Goal: Information Seeking & Learning: Learn about a topic

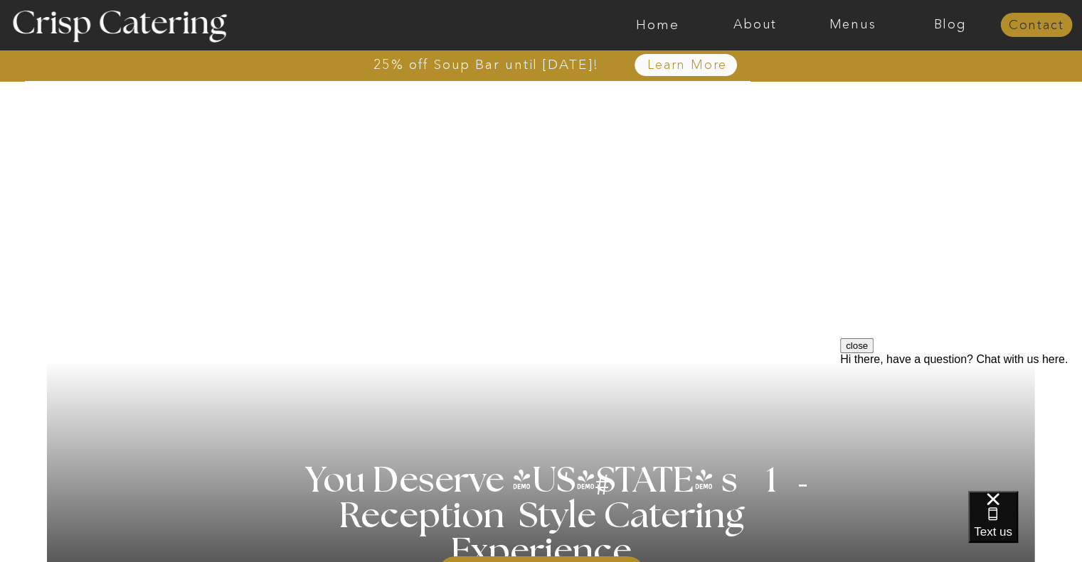
click at [1030, 24] on nav "Contact" at bounding box center [1036, 25] width 72 height 14
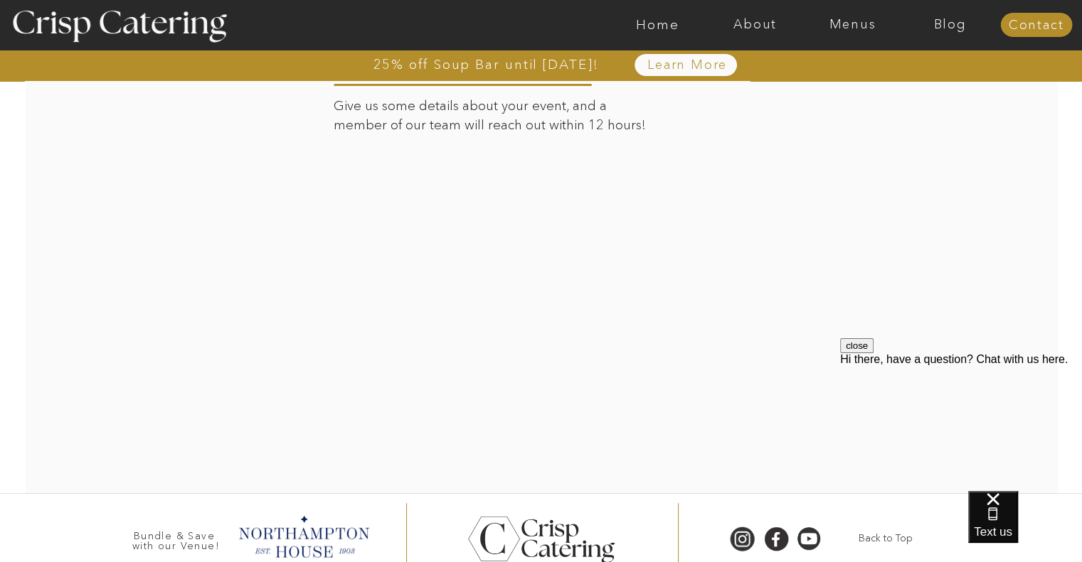
scroll to position [393, 0]
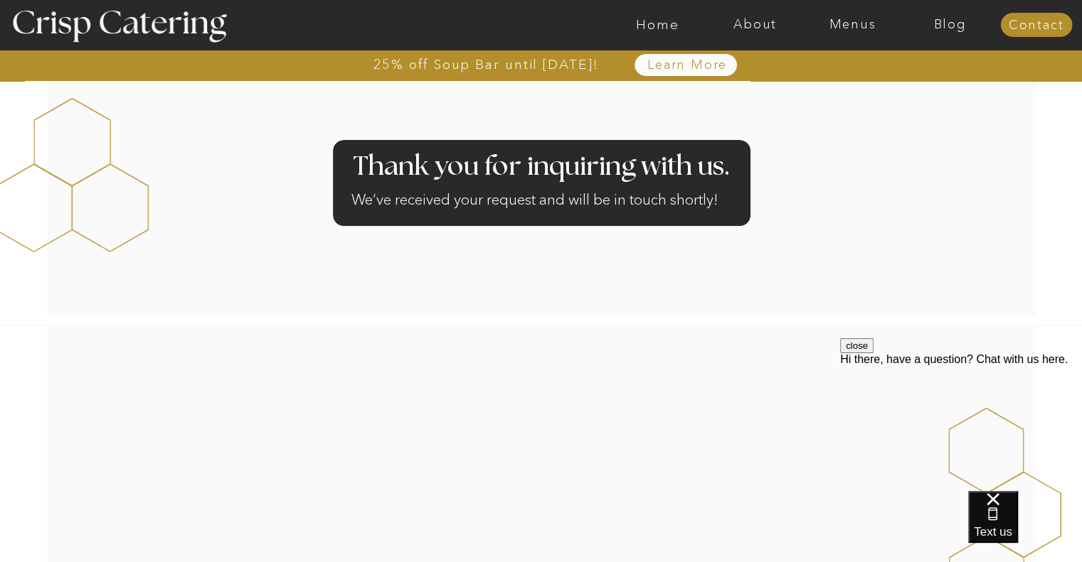
scroll to position [38, 0]
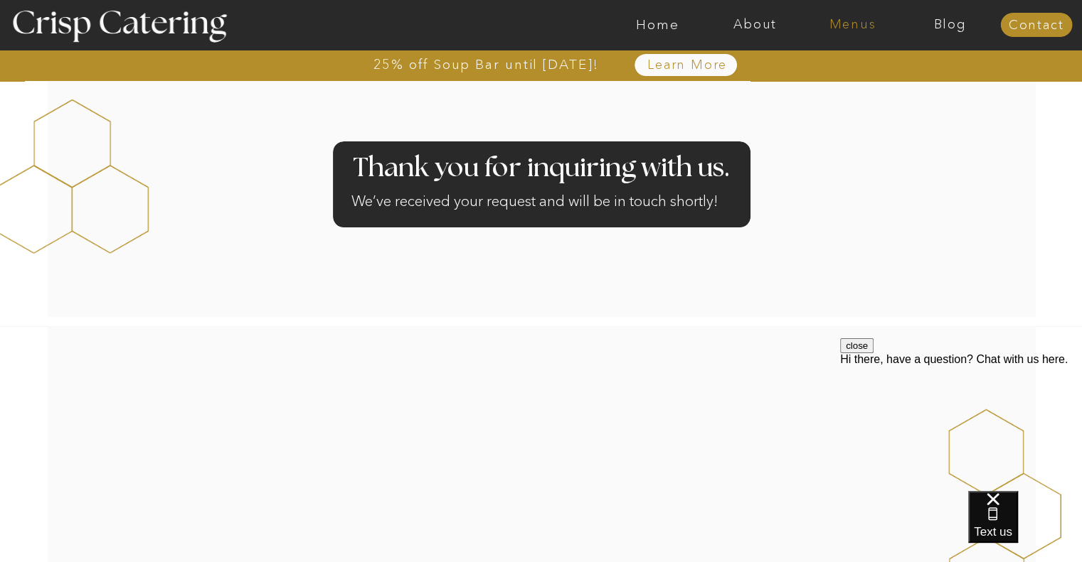
click at [856, 21] on nav "Menus" at bounding box center [852, 25] width 97 height 14
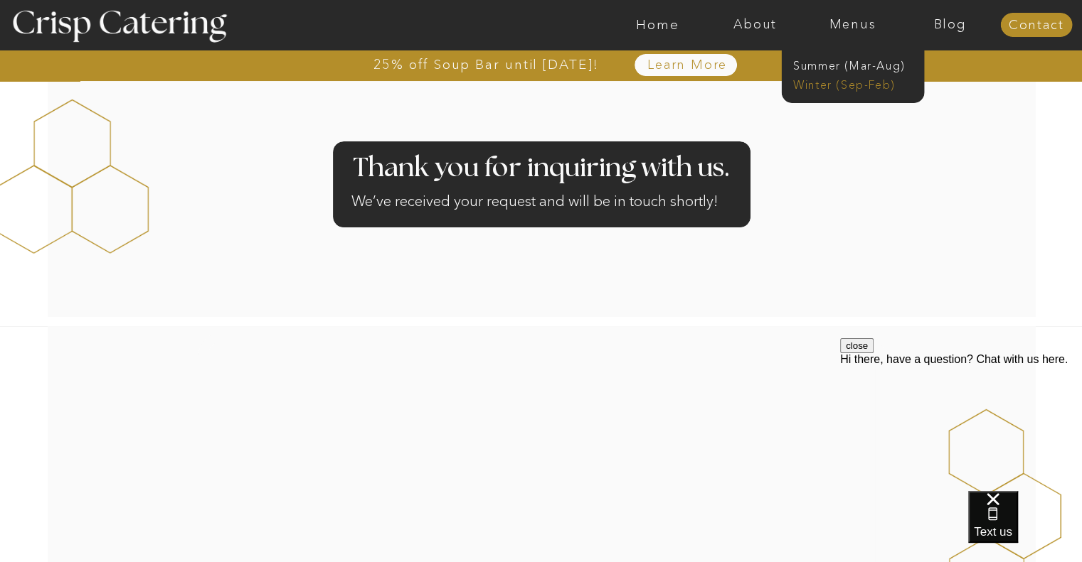
click at [813, 83] on nav "Winter (Sep-Feb)" at bounding box center [851, 84] width 117 height 14
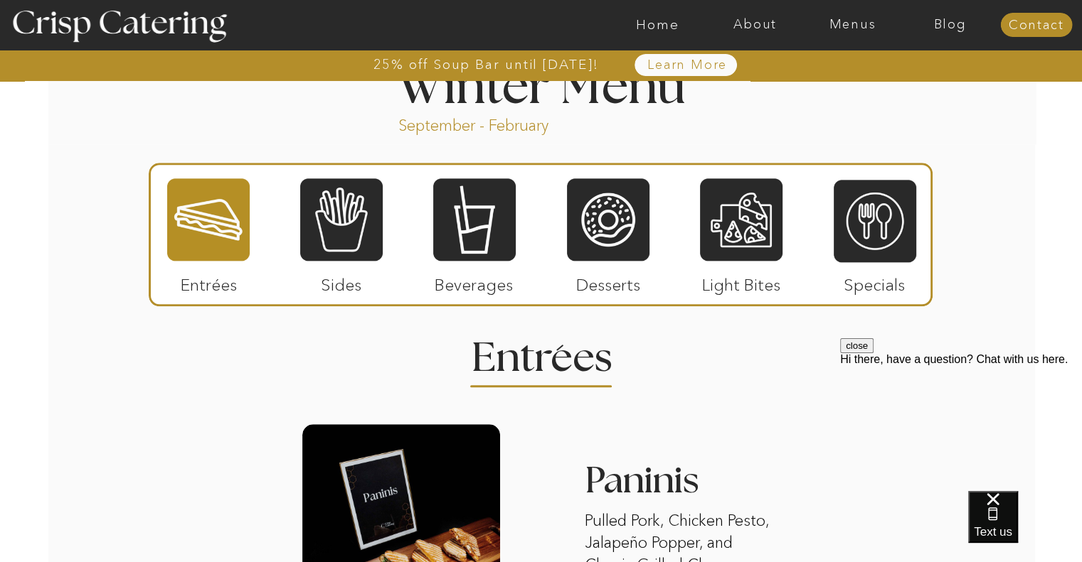
scroll to position [1623, 0]
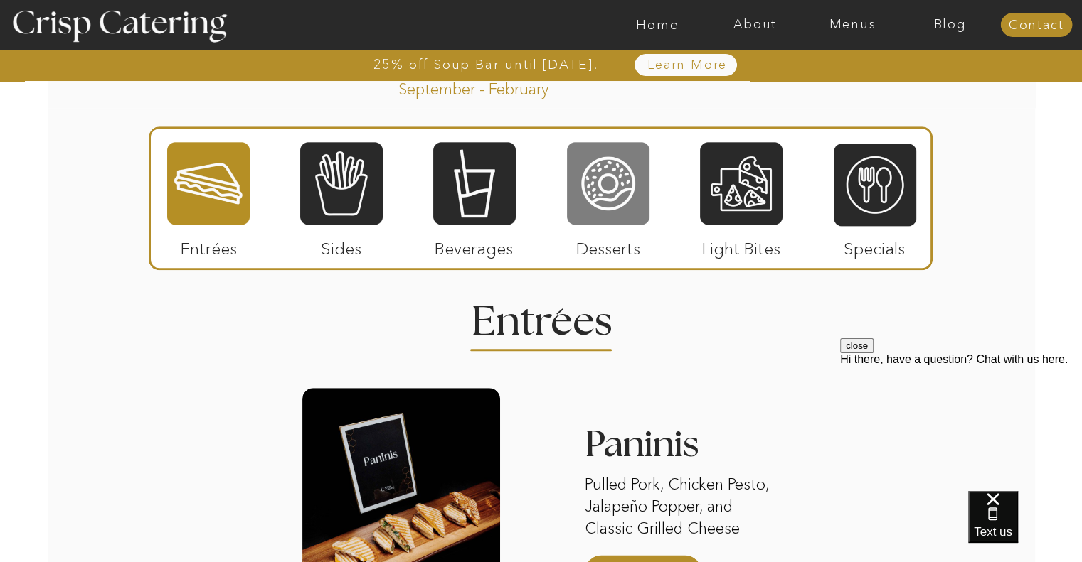
click at [597, 196] on div at bounding box center [608, 183] width 82 height 85
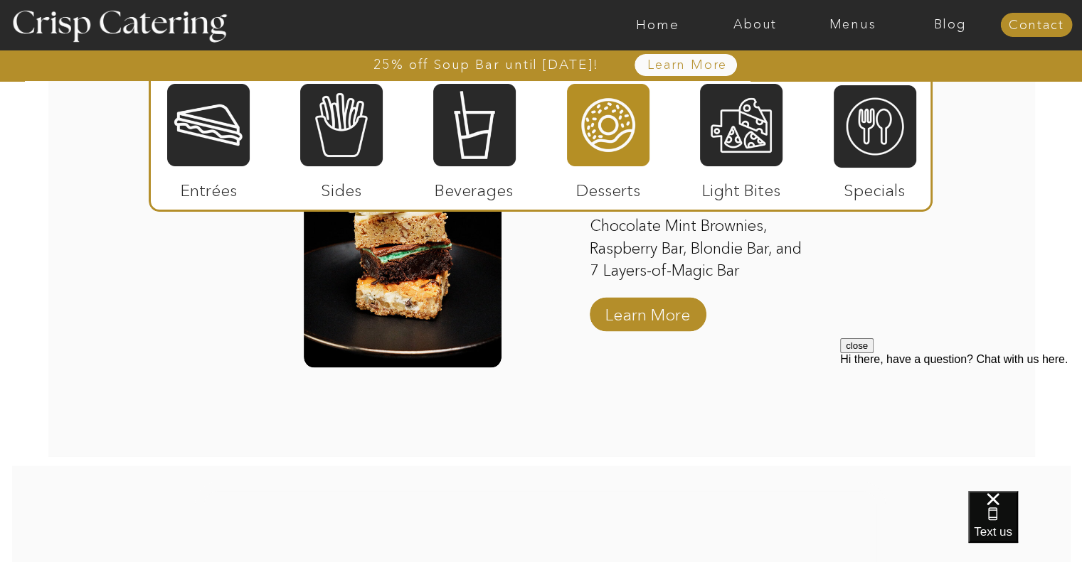
scroll to position [2448, 0]
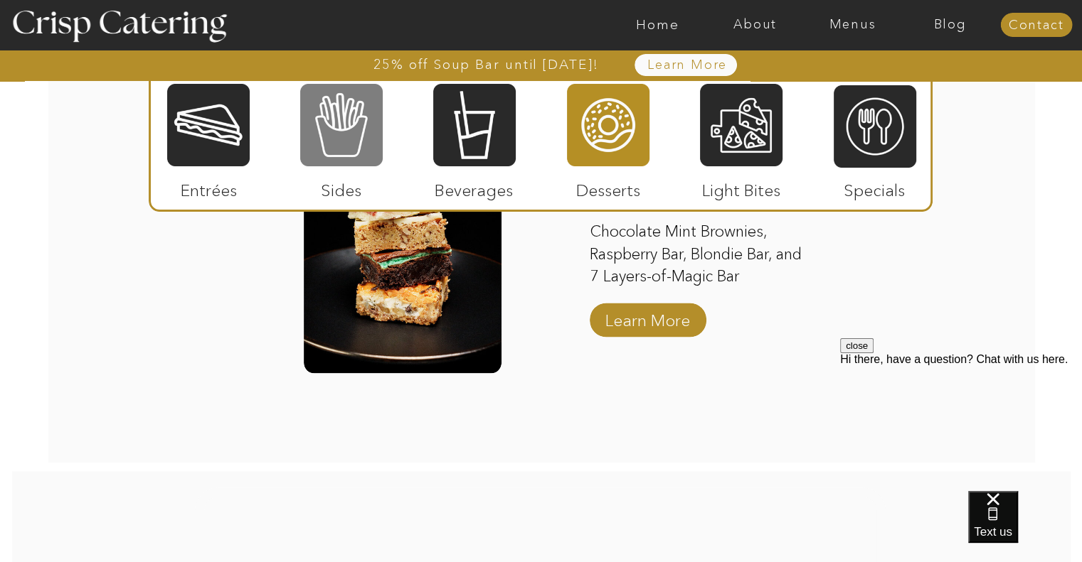
click at [345, 132] on div at bounding box center [341, 124] width 82 height 85
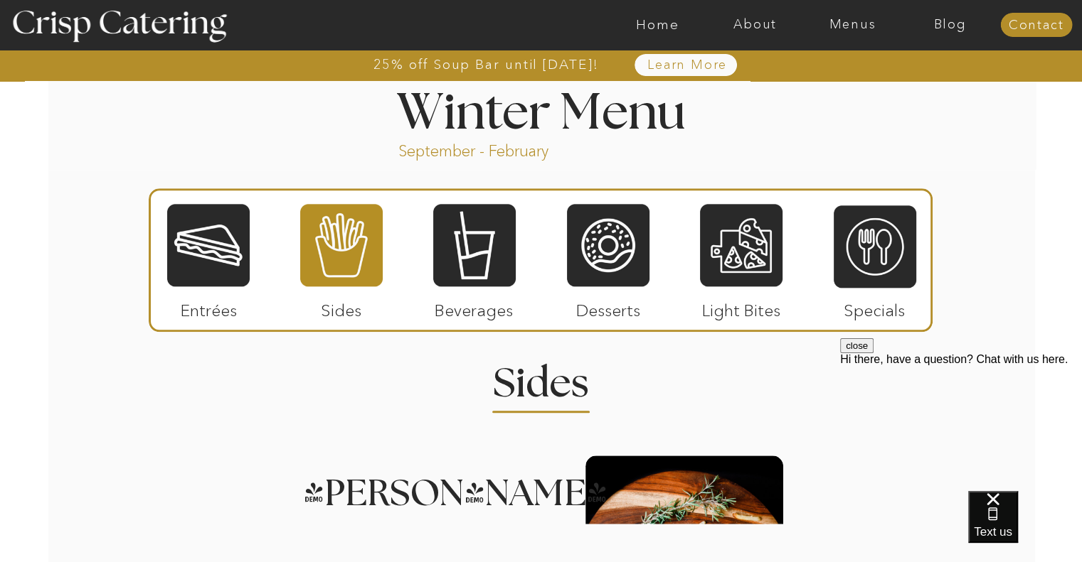
scroll to position [1592, 0]
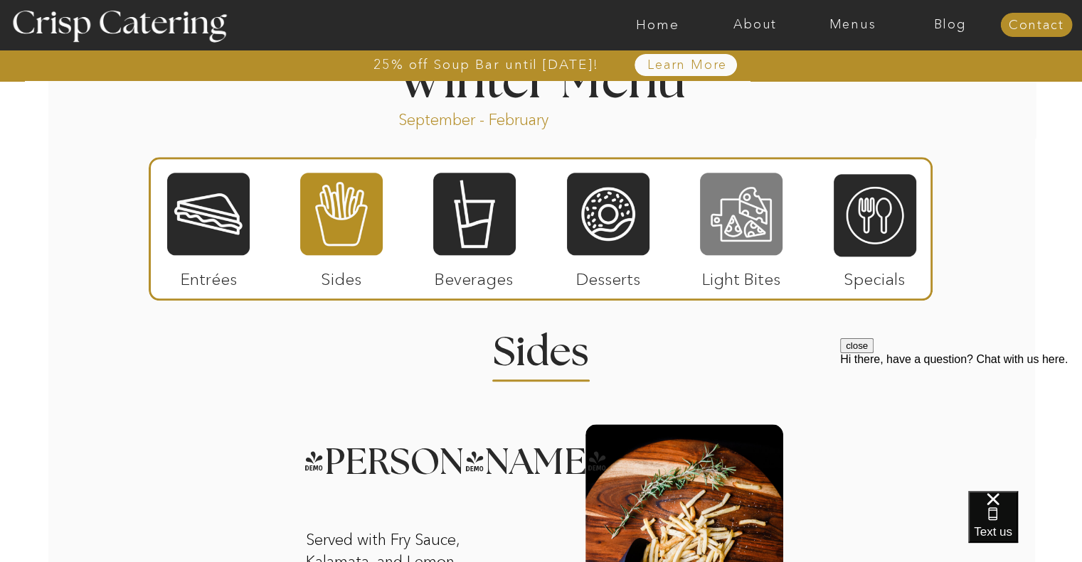
click at [731, 195] on div at bounding box center [741, 213] width 82 height 85
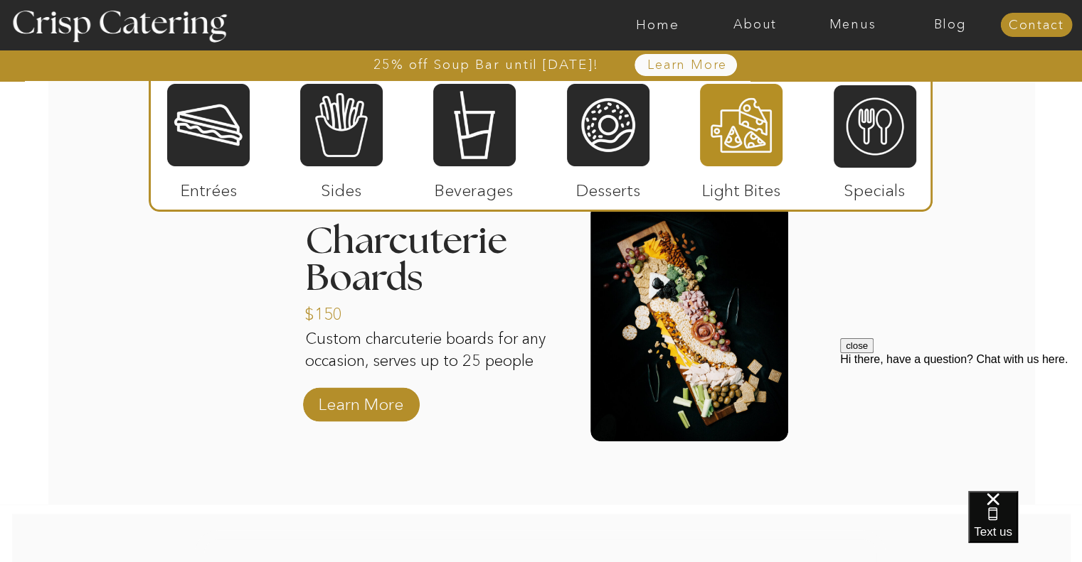
scroll to position [1832, 0]
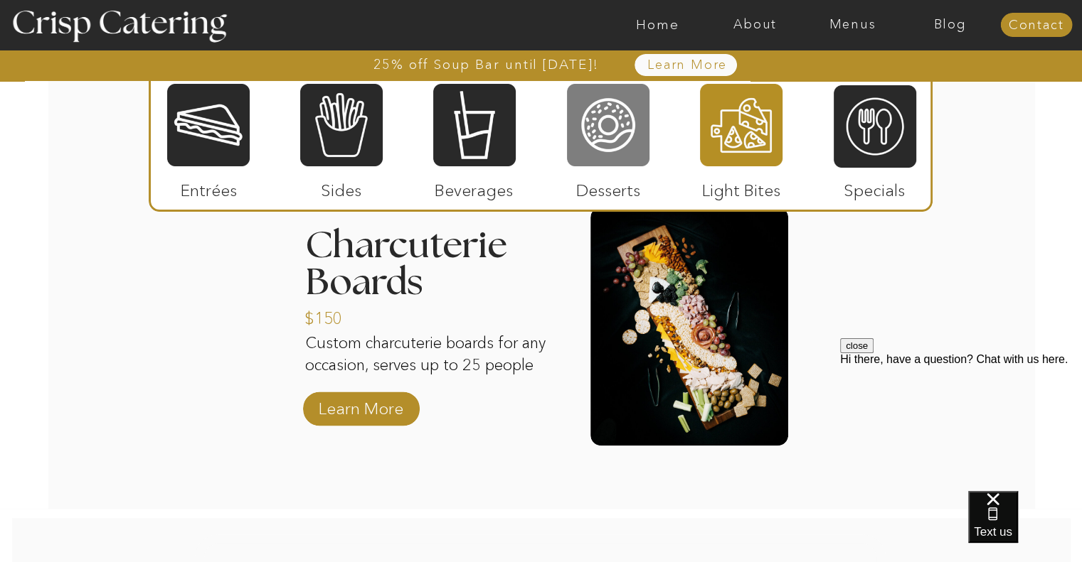
click at [597, 123] on div at bounding box center [608, 124] width 82 height 85
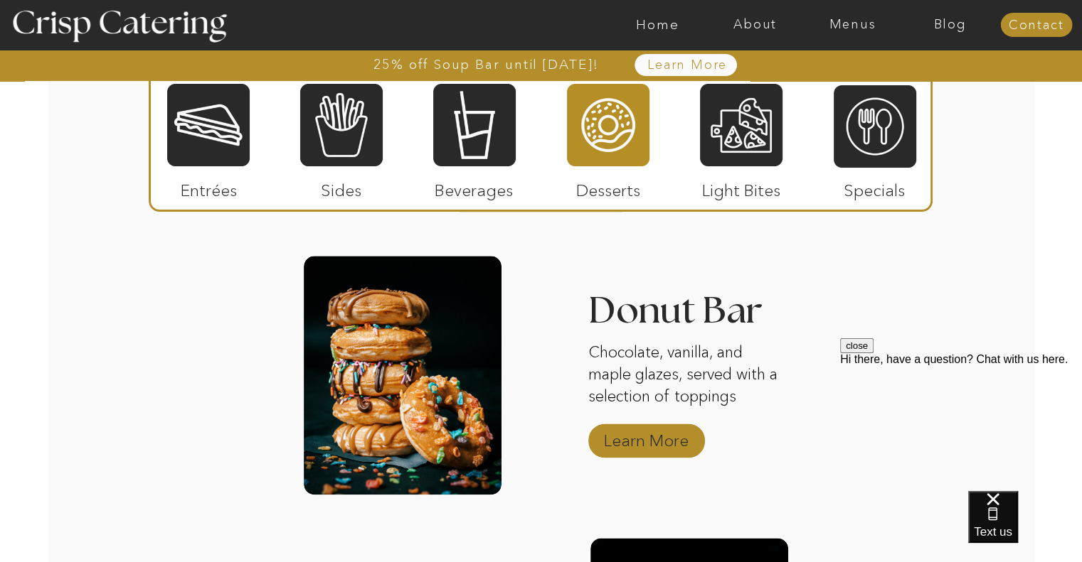
scroll to position [1721, 0]
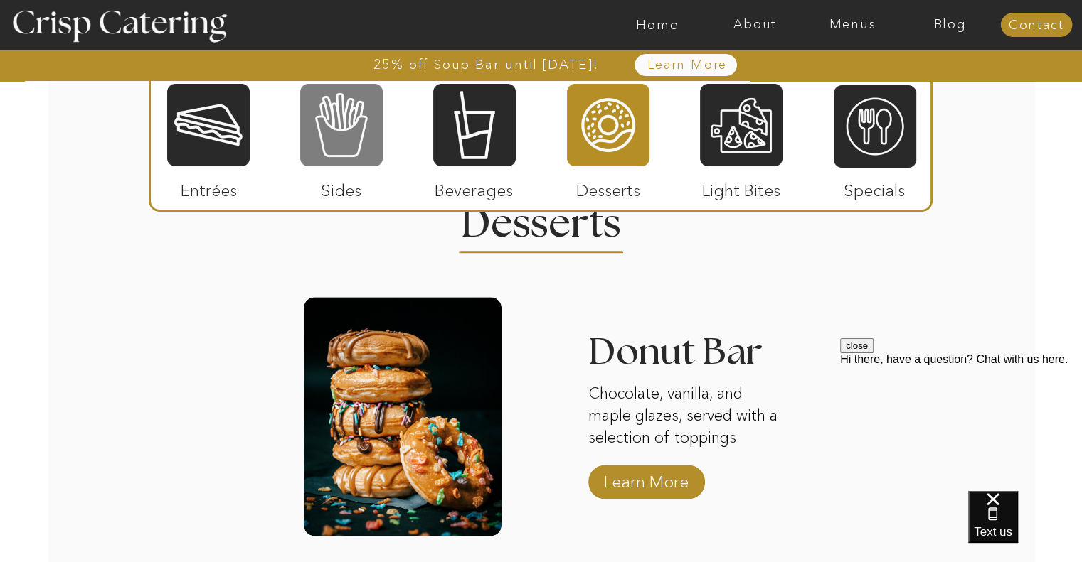
click at [330, 127] on div at bounding box center [341, 124] width 82 height 85
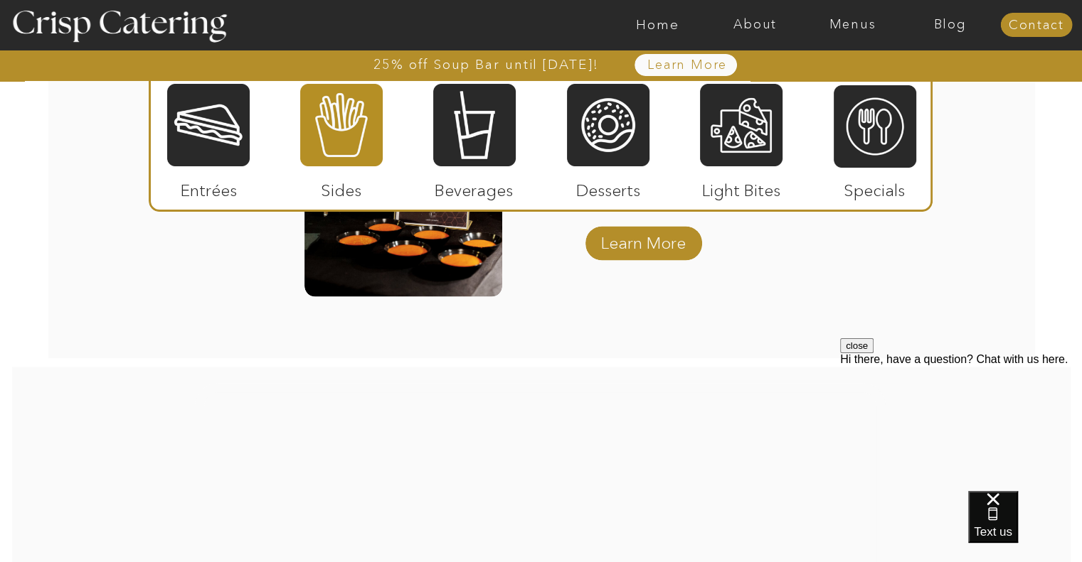
scroll to position [2795, 0]
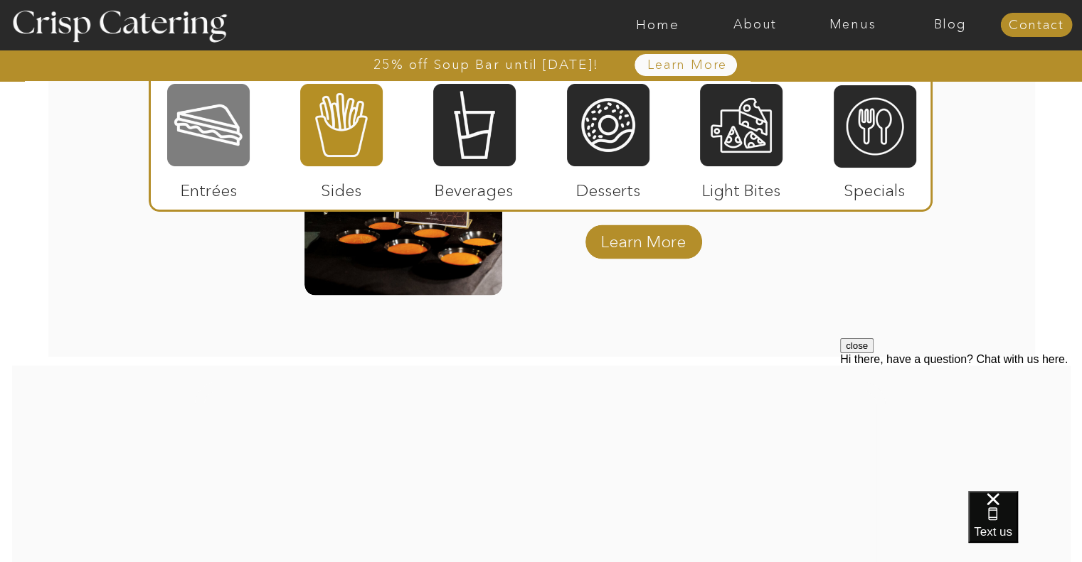
click at [222, 156] on div at bounding box center [208, 124] width 82 height 85
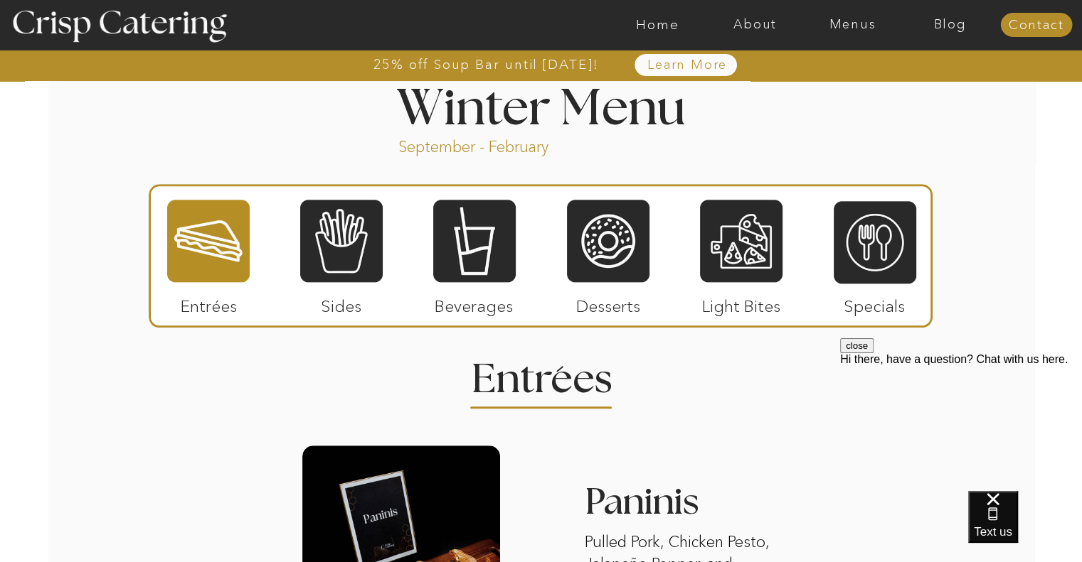
scroll to position [1545, 0]
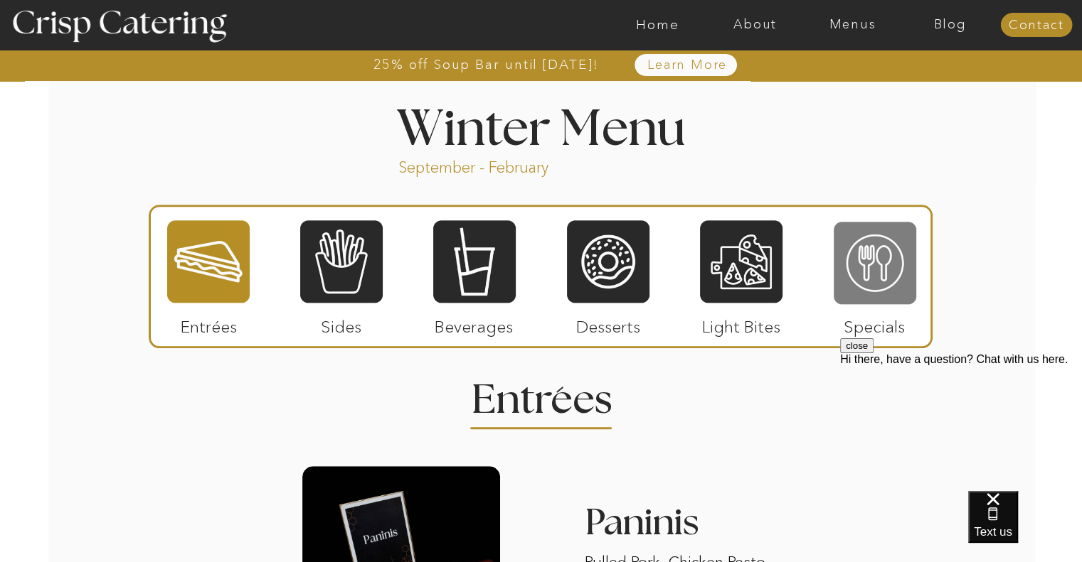
click at [836, 246] on div at bounding box center [874, 262] width 82 height 85
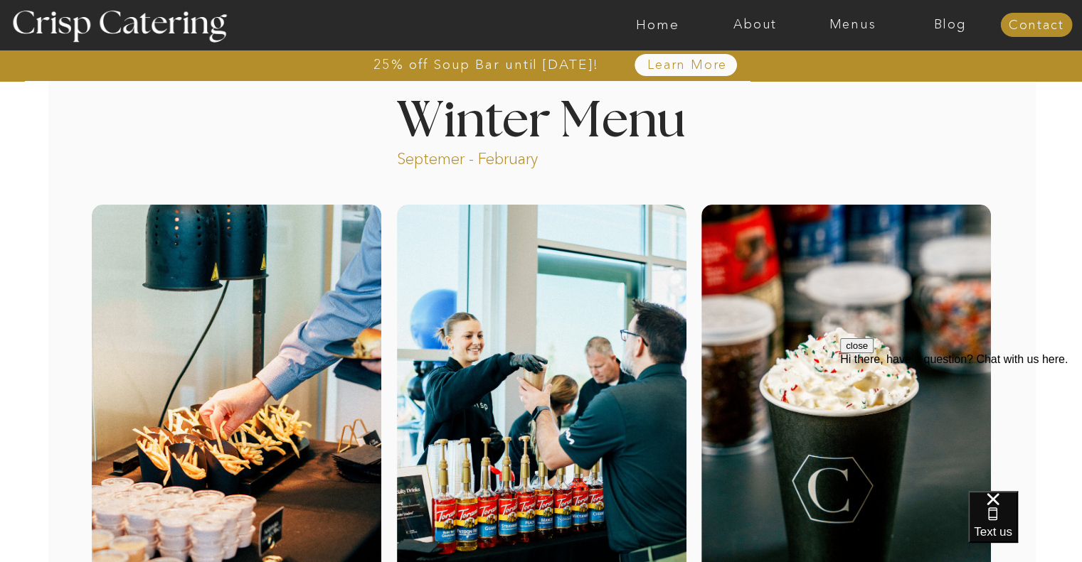
scroll to position [0, 0]
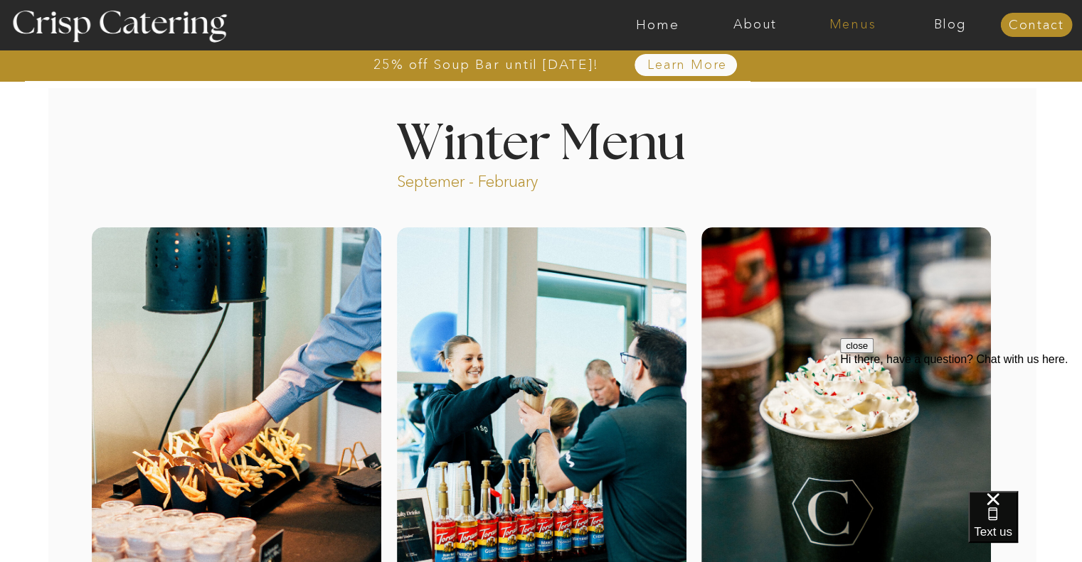
click at [853, 22] on nav "Menus" at bounding box center [852, 25] width 97 height 14
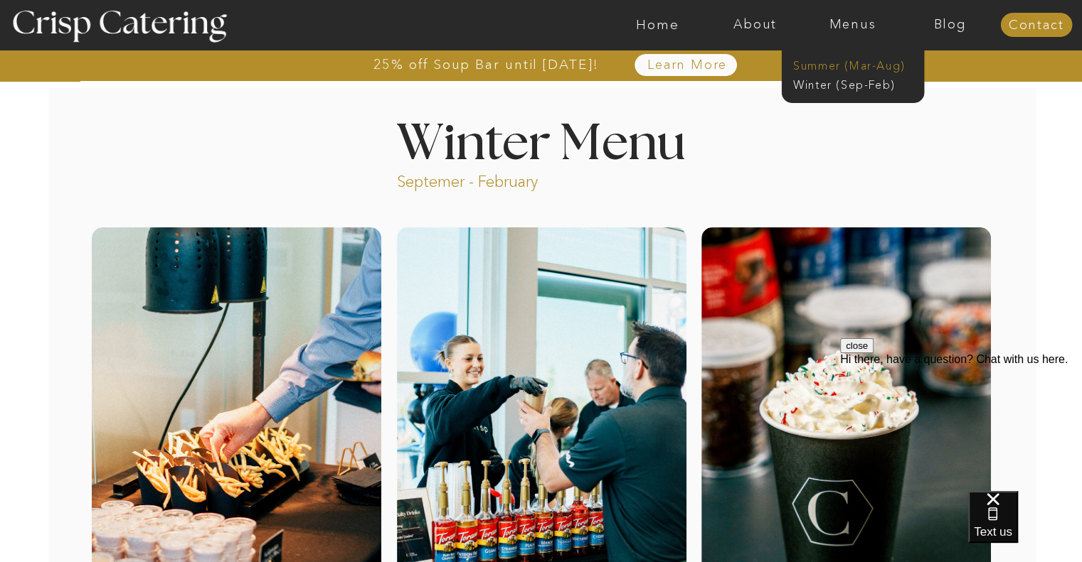
click at [863, 69] on nav "Summer (Mar-Aug)" at bounding box center [856, 65] width 127 height 14
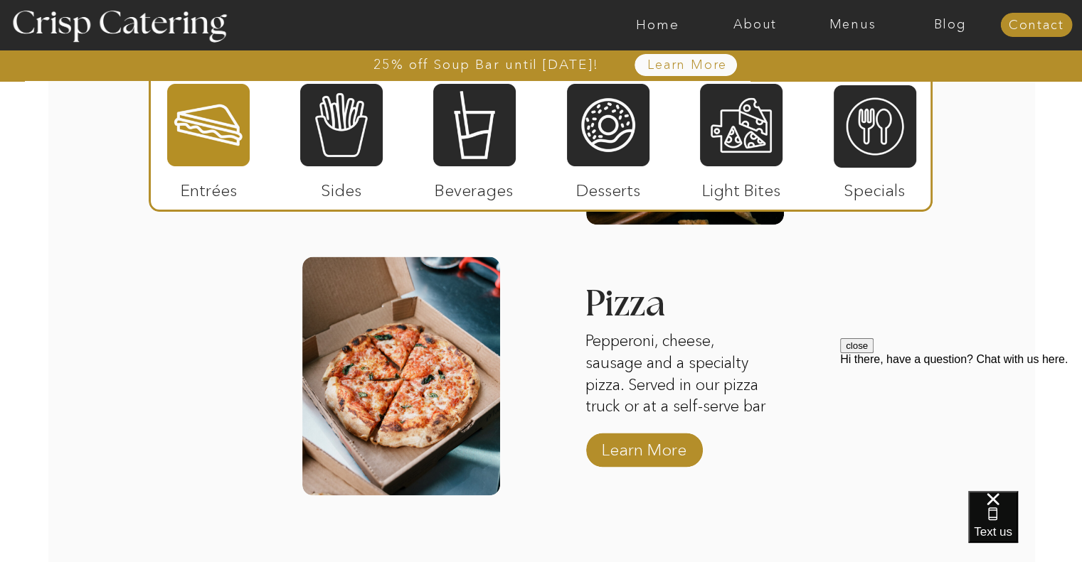
scroll to position [1919, 0]
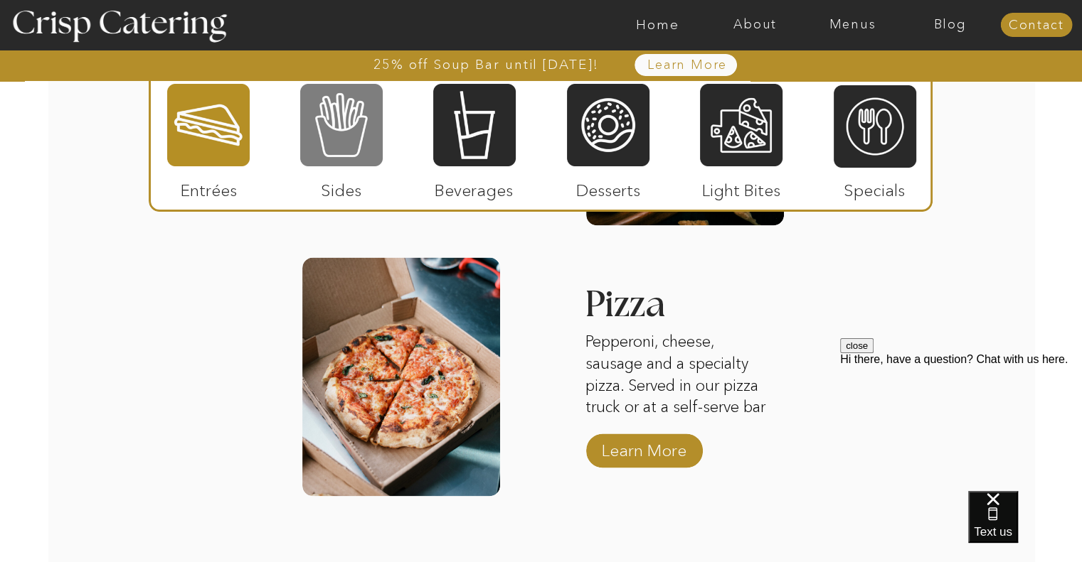
click at [373, 155] on div at bounding box center [341, 124] width 82 height 85
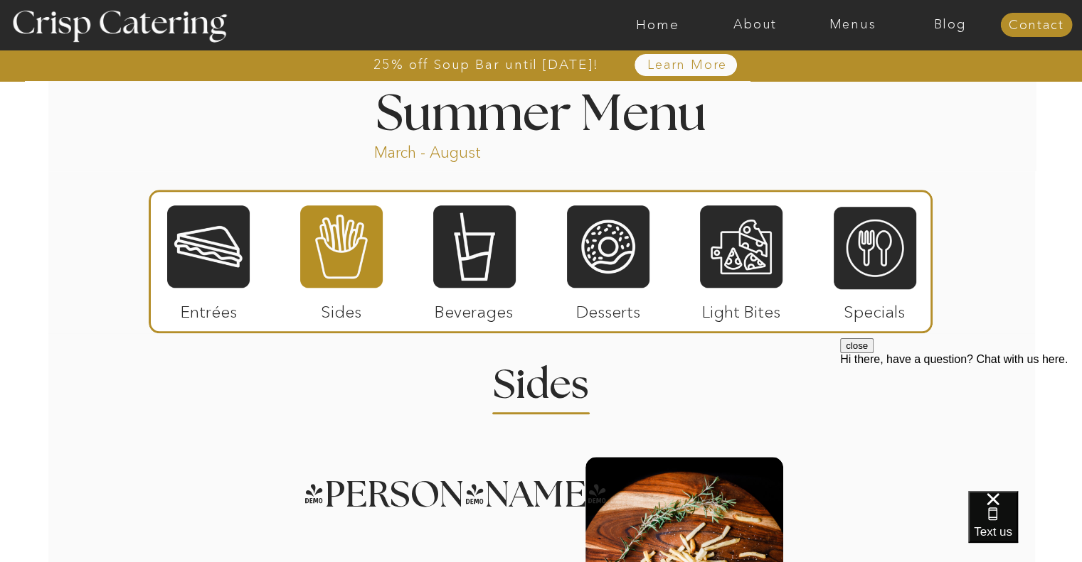
scroll to position [1171, 0]
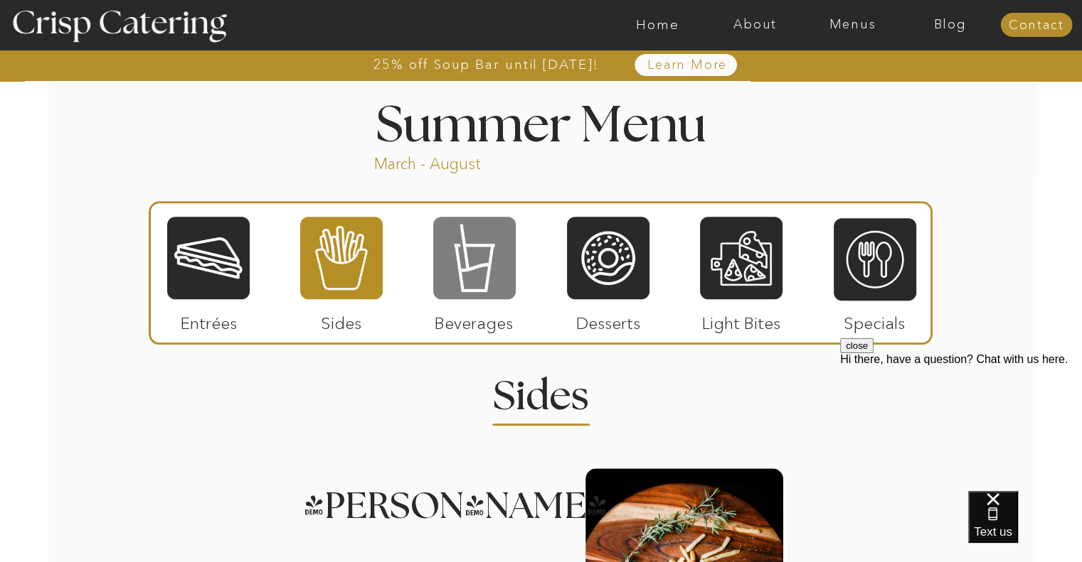
click at [449, 242] on div at bounding box center [474, 257] width 82 height 85
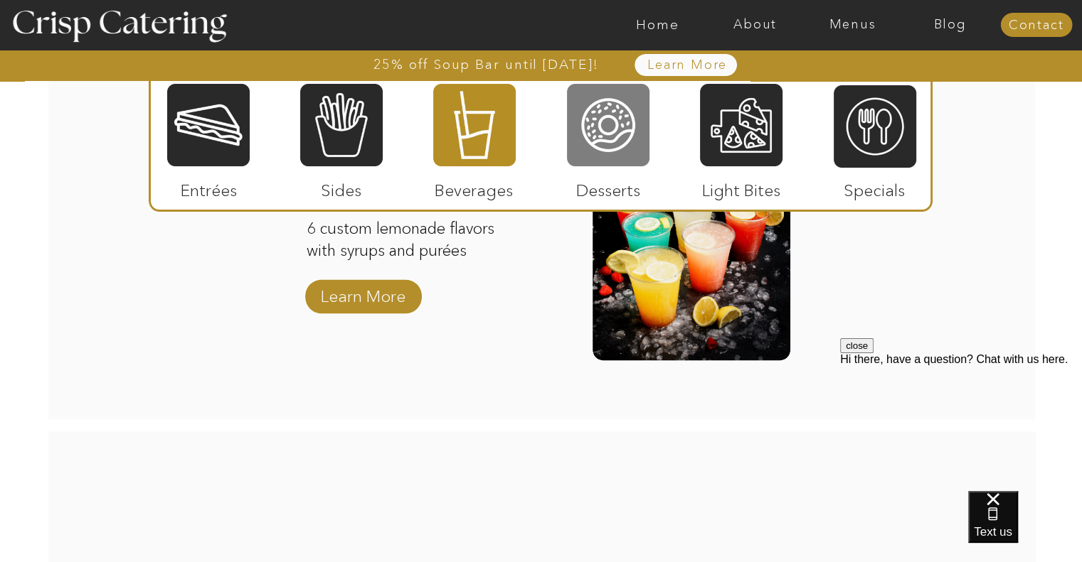
scroll to position [1778, 0]
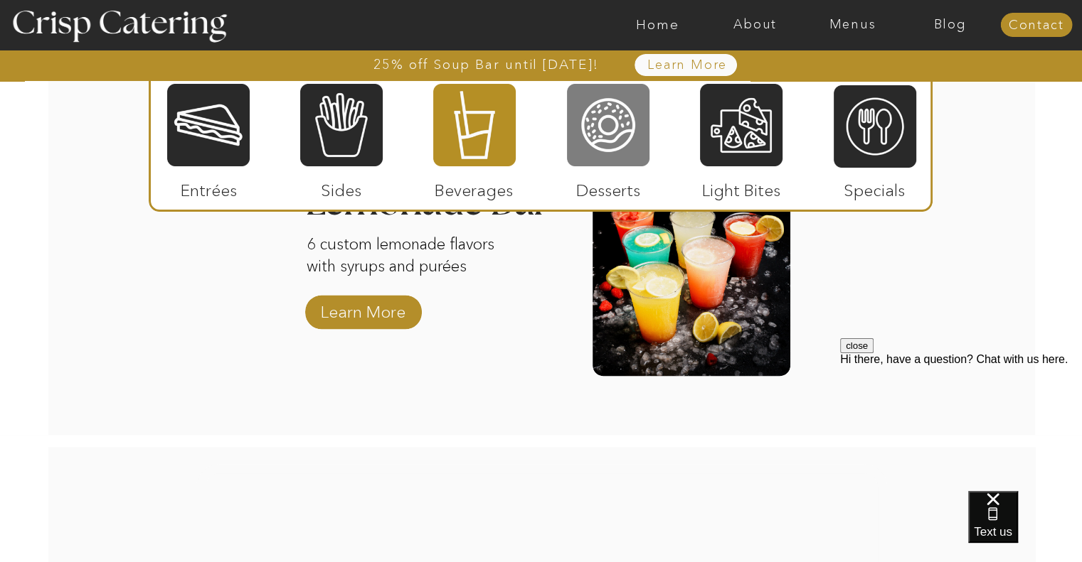
click at [597, 124] on div at bounding box center [608, 124] width 82 height 85
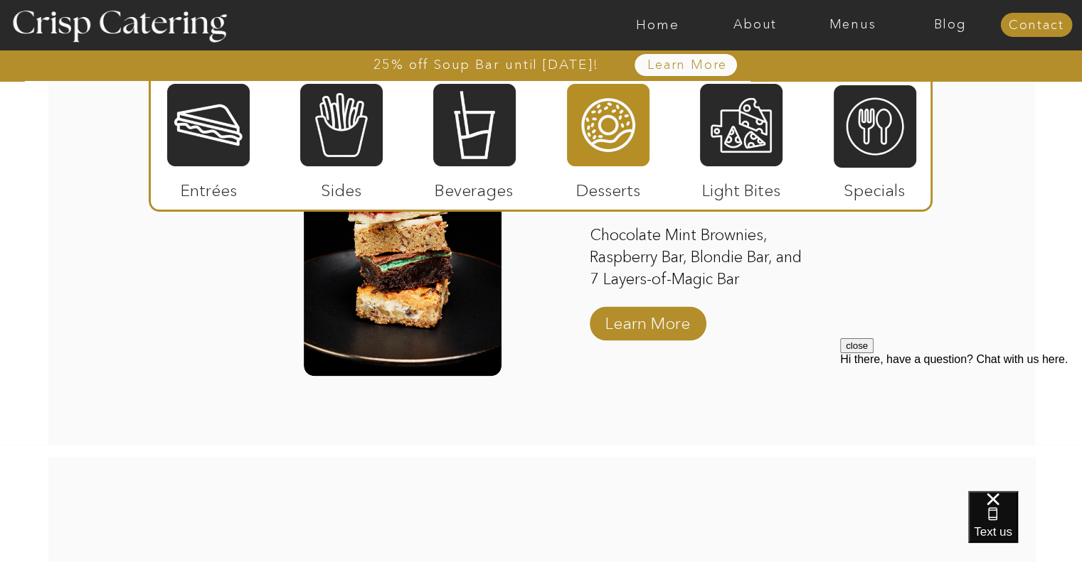
scroll to position [2076, 0]
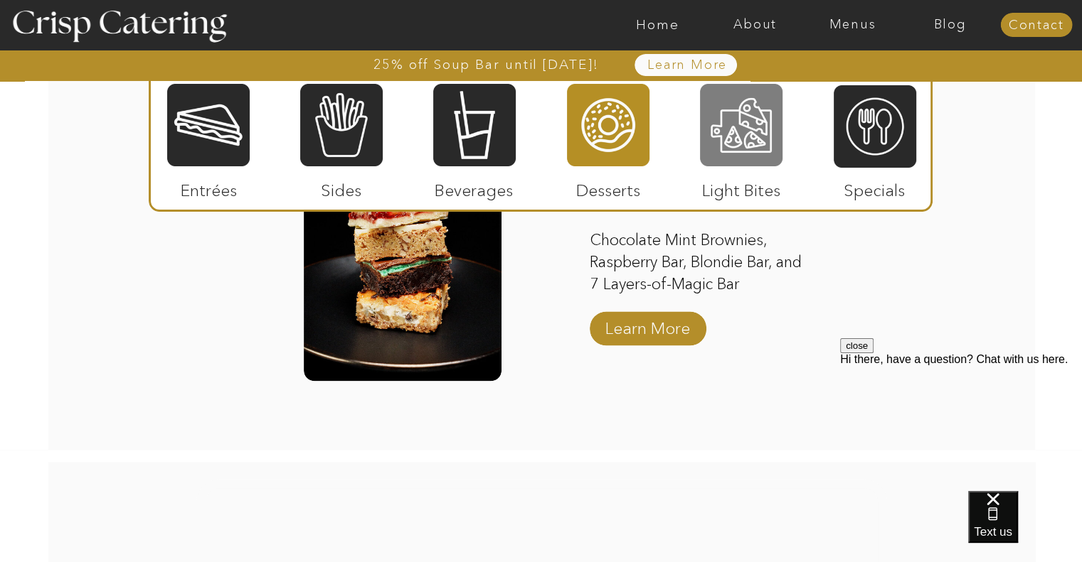
click at [731, 124] on div at bounding box center [741, 124] width 82 height 85
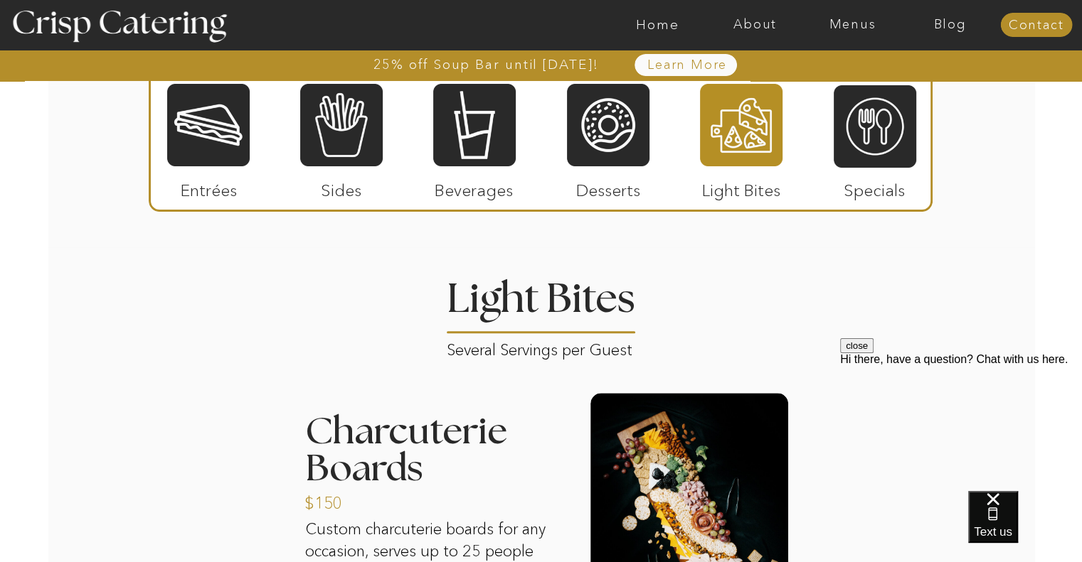
scroll to position [1266, 0]
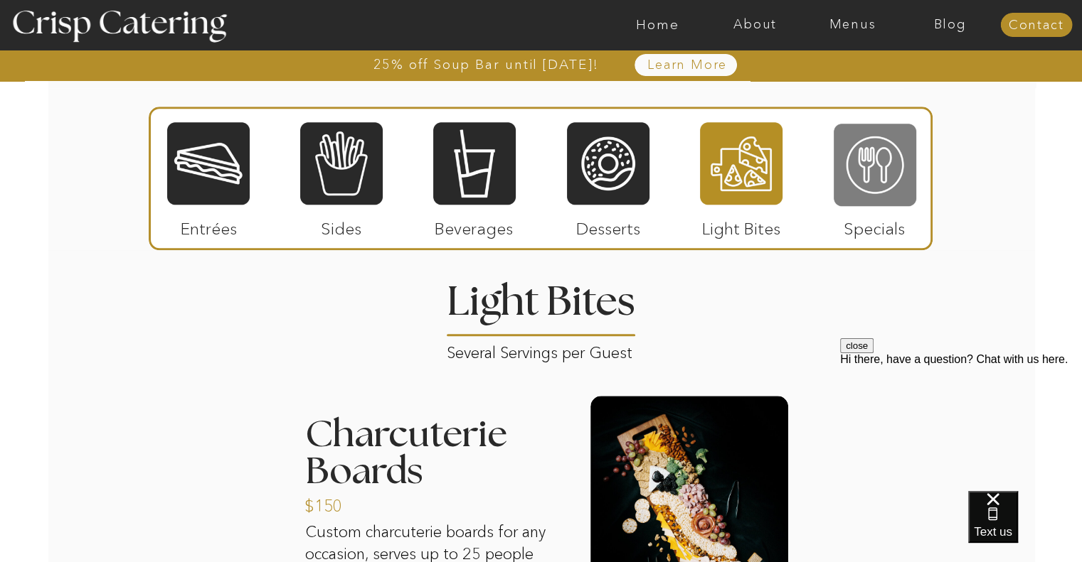
click at [885, 151] on div at bounding box center [874, 164] width 82 height 85
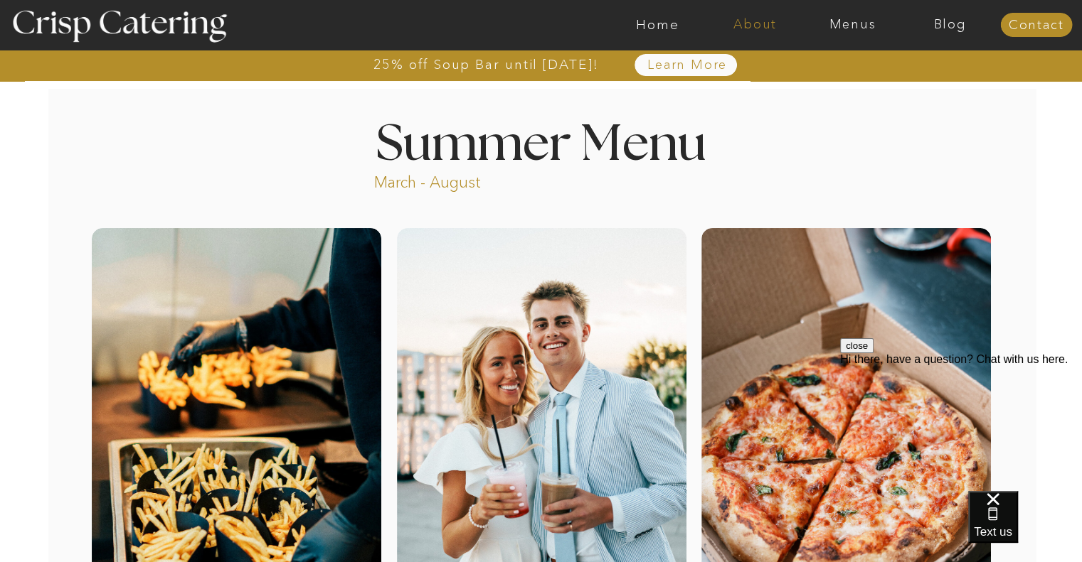
scroll to position [0, 0]
click at [654, 25] on nav "Home" at bounding box center [657, 25] width 97 height 14
